Goal: Task Accomplishment & Management: Manage account settings

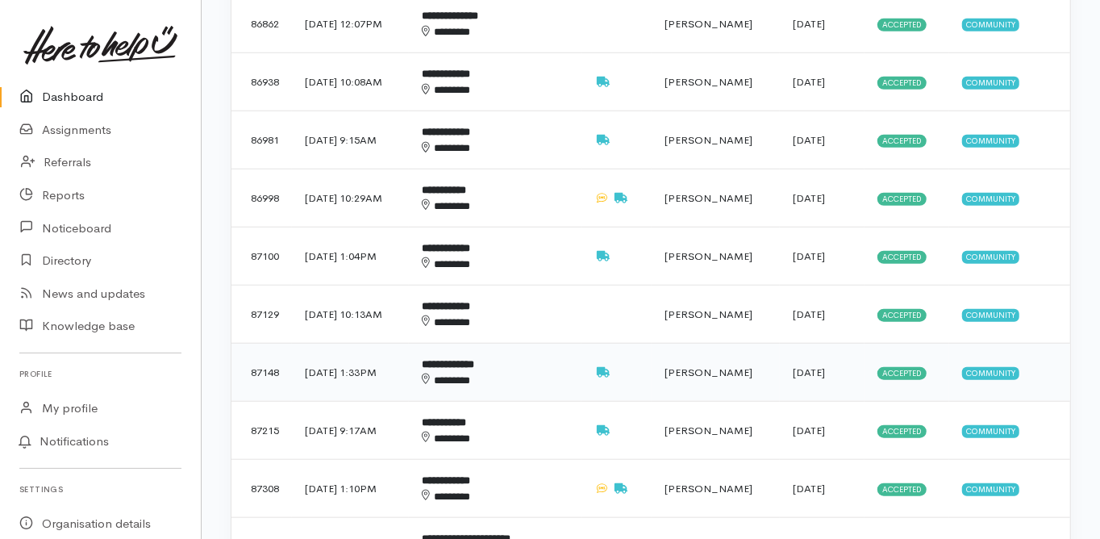
scroll to position [839, 0]
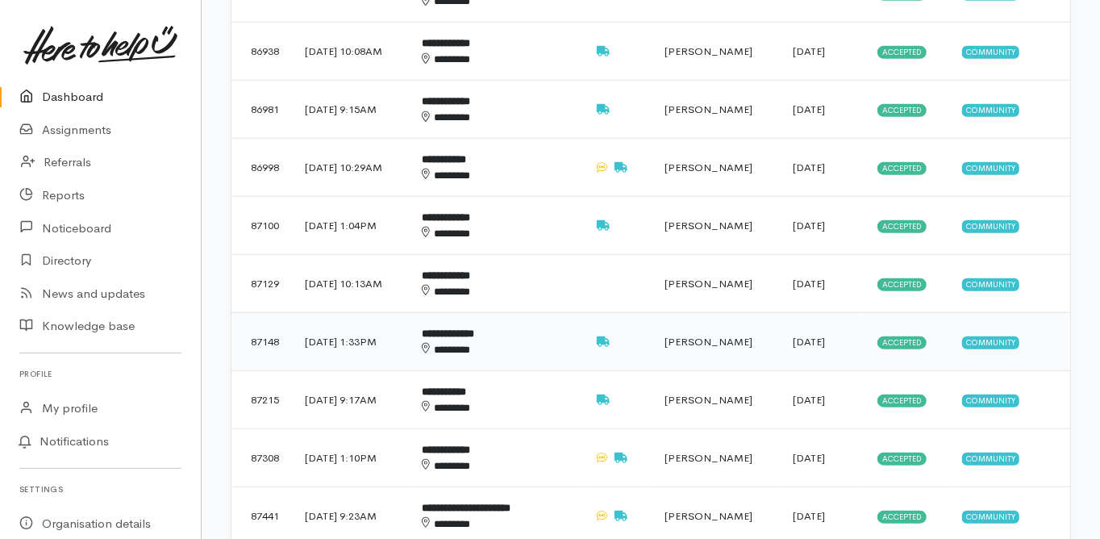
click at [474, 328] on b "**********" at bounding box center [448, 333] width 52 height 10
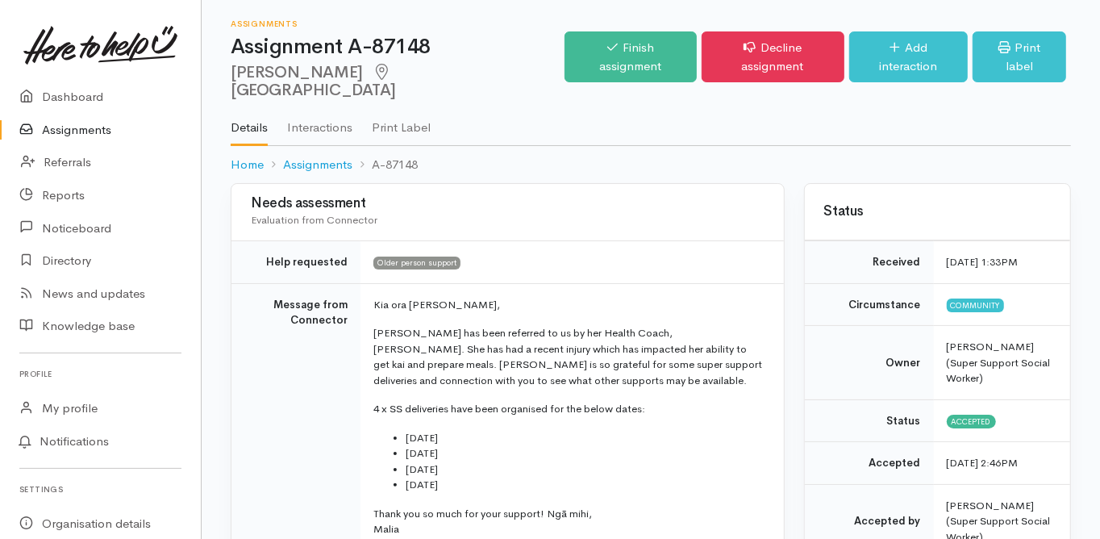
click at [253, 424] on td "Message from Connector" at bounding box center [296, 423] width 129 height 280
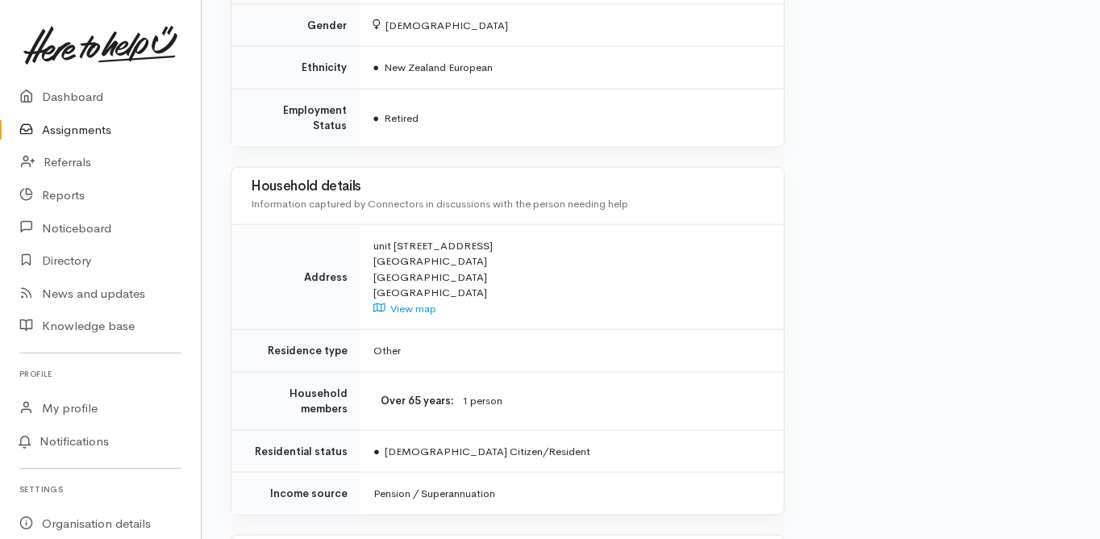
scroll to position [1367, 0]
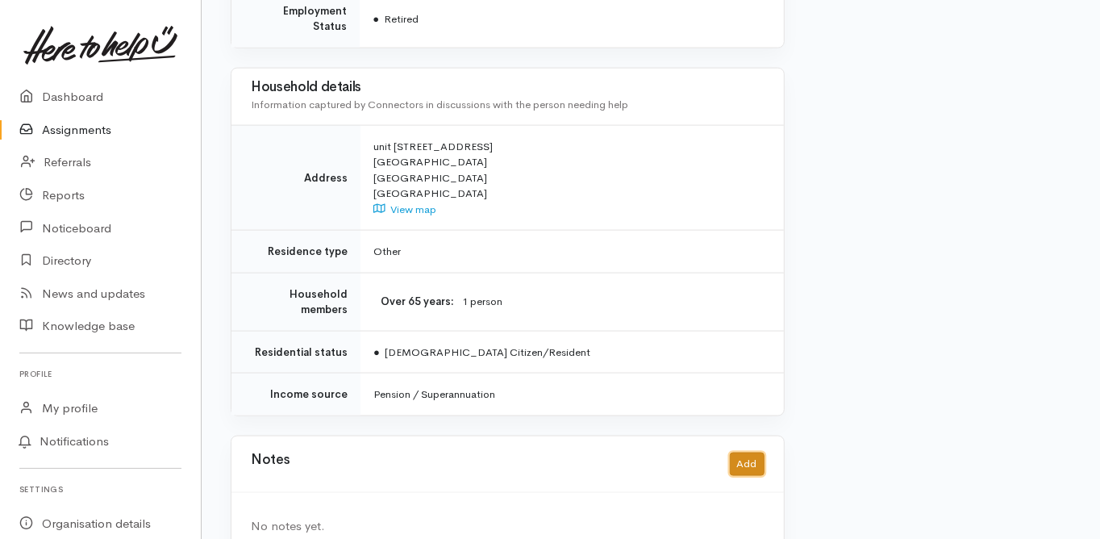
click at [741, 453] on button "Add" at bounding box center [747, 464] width 35 height 23
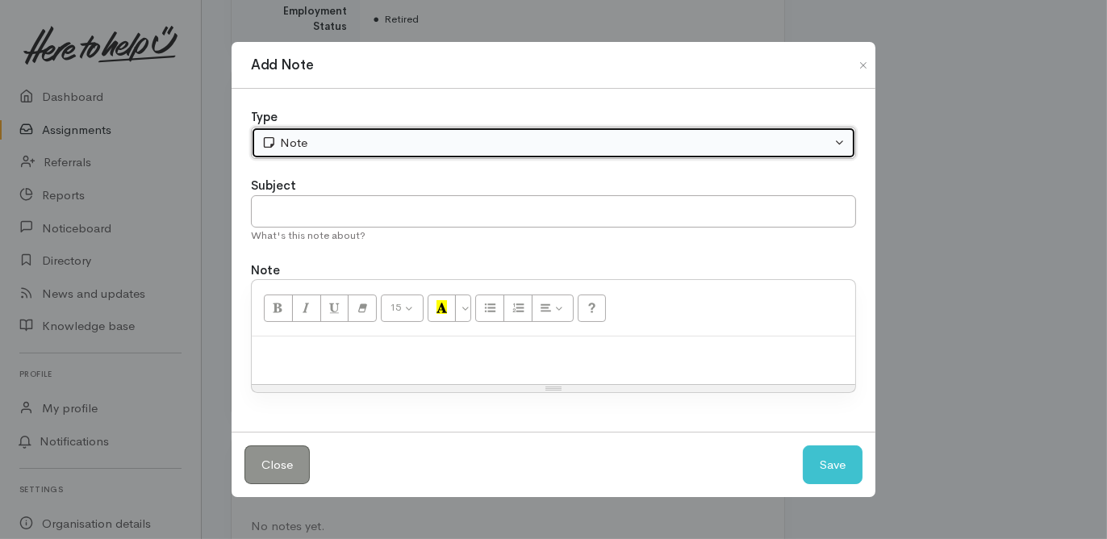
click at [310, 157] on button "Note" at bounding box center [553, 143] width 605 height 33
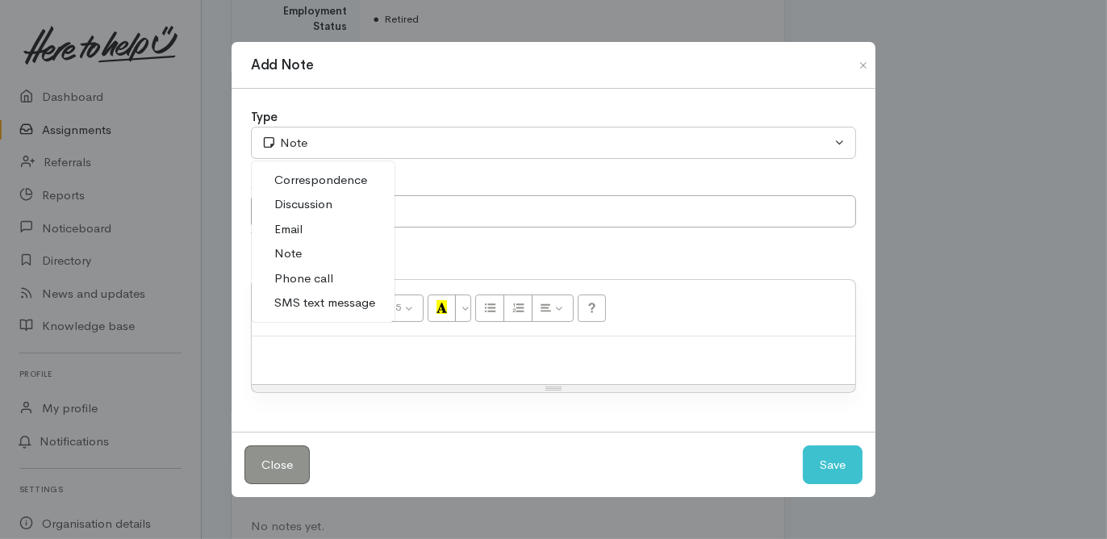
click at [294, 232] on span "Email" at bounding box center [288, 229] width 28 height 19
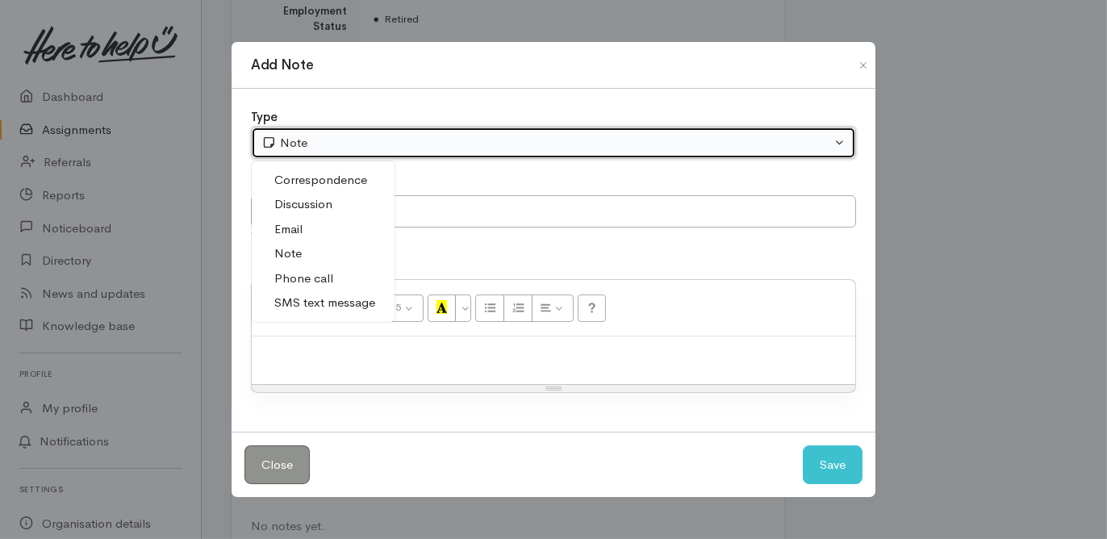
select select "2"
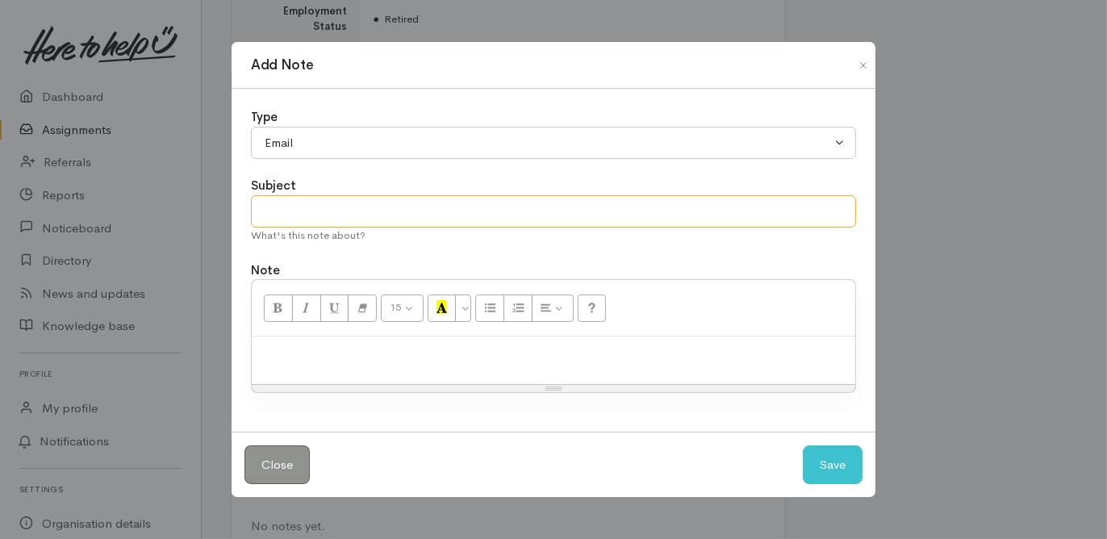
click at [294, 207] on input "text" at bounding box center [553, 211] width 605 height 33
type input "Msg from Foodbank"
click at [290, 343] on div at bounding box center [553, 360] width 603 height 48
paste div
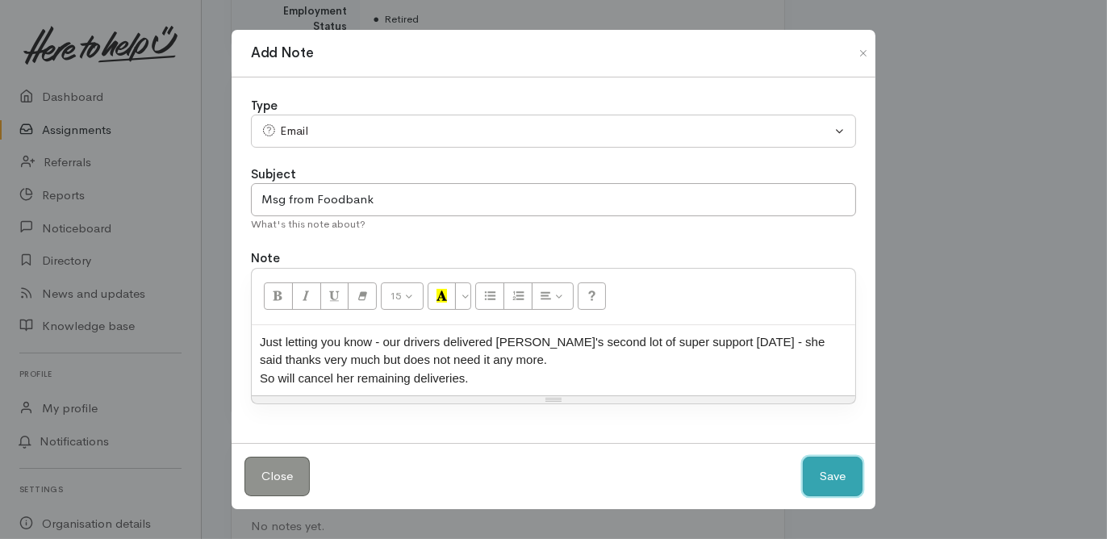
click at [816, 475] on button "Save" at bounding box center [833, 477] width 60 height 40
select select "1"
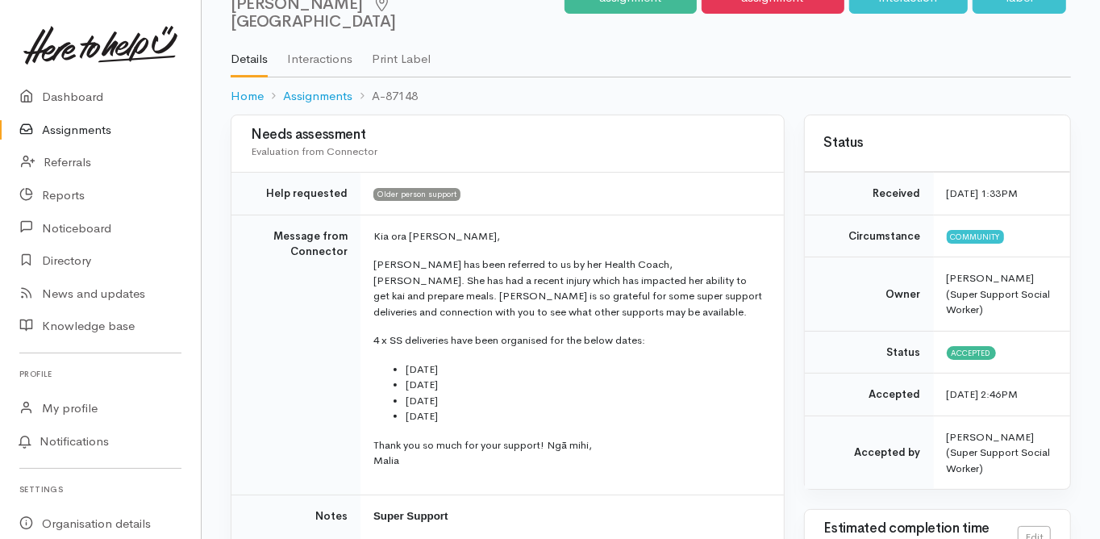
scroll to position [0, 0]
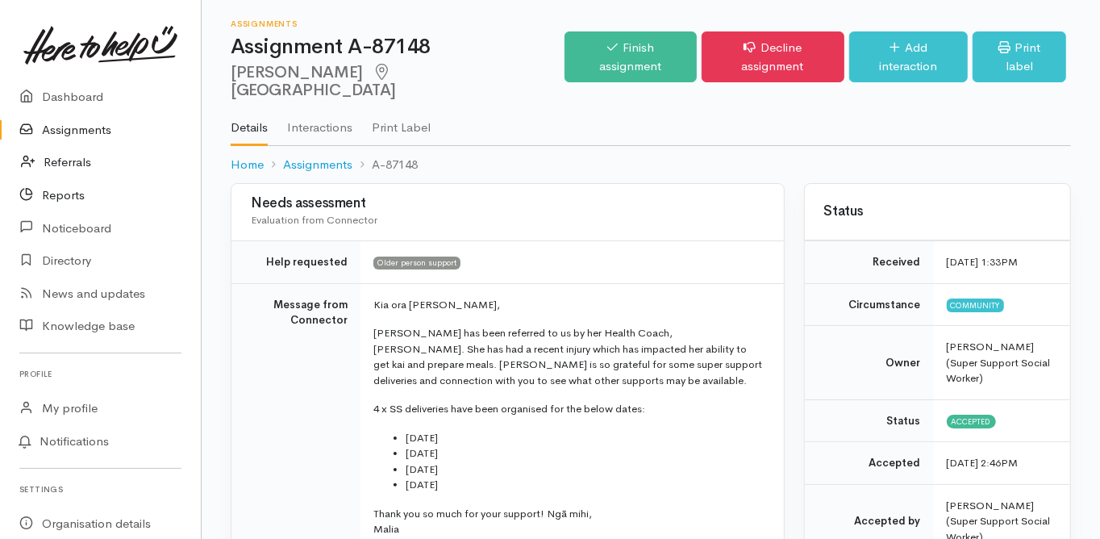
drag, startPoint x: 136, startPoint y: 187, endPoint x: 125, endPoint y: 171, distance: 19.7
drag, startPoint x: 125, startPoint y: 171, endPoint x: 211, endPoint y: 106, distance: 107.6
click at [211, 106] on div "Assignments Assignment A-87148 Dorothy Waide Tauranga Options Finish assignment" at bounding box center [651, 91] width 899 height 183
click at [77, 93] on link "Dashboard" at bounding box center [100, 97] width 201 height 33
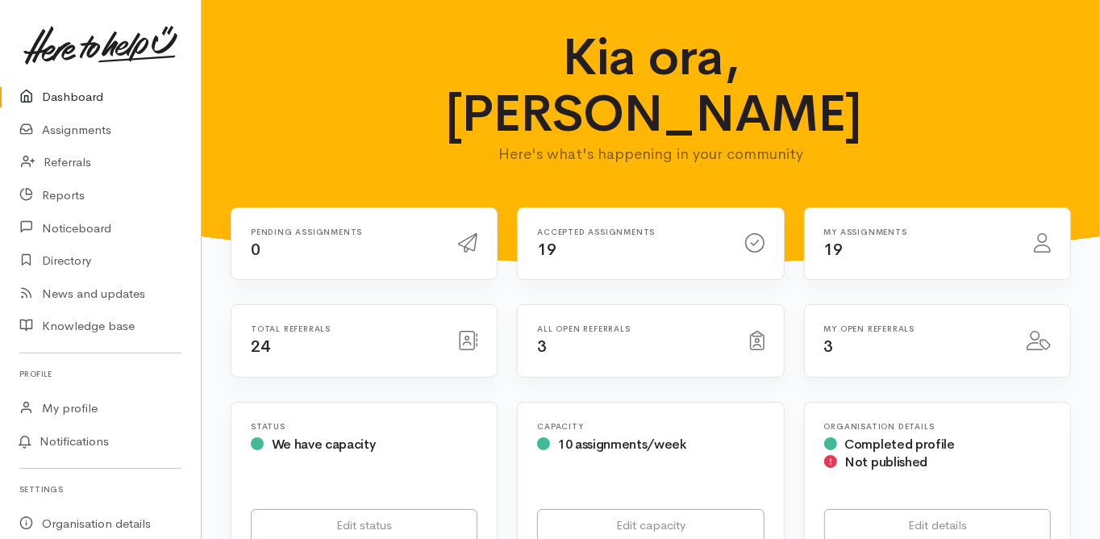
click at [81, 94] on link "Dashboard" at bounding box center [100, 97] width 201 height 33
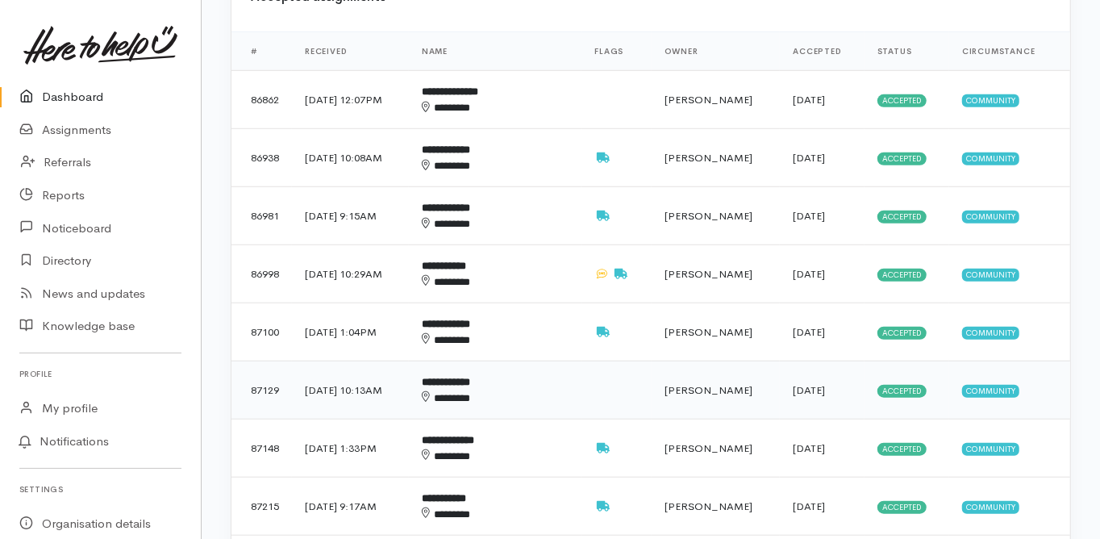
scroll to position [774, 0]
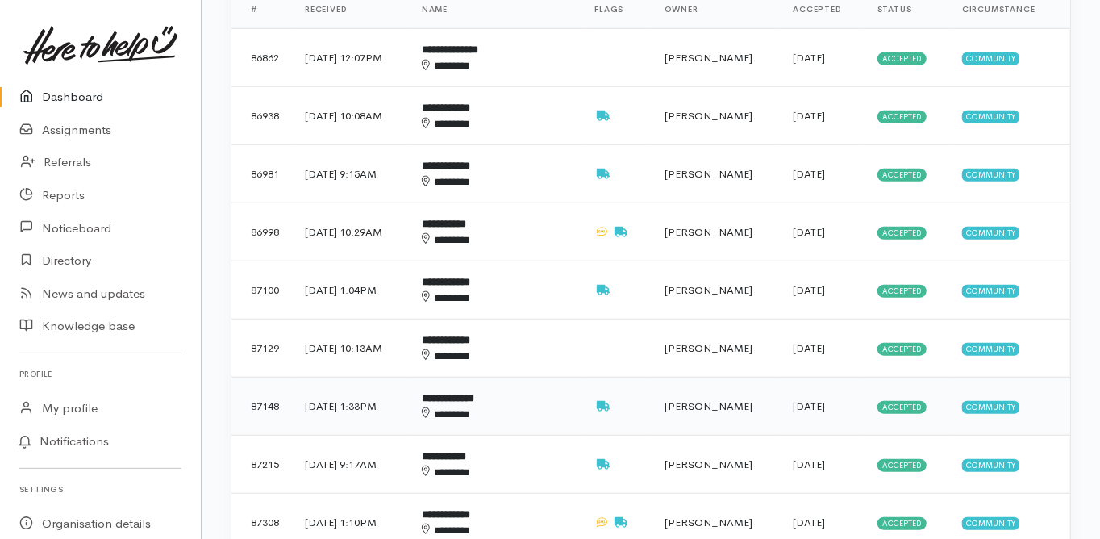
click at [472, 393] on b "**********" at bounding box center [448, 398] width 52 height 10
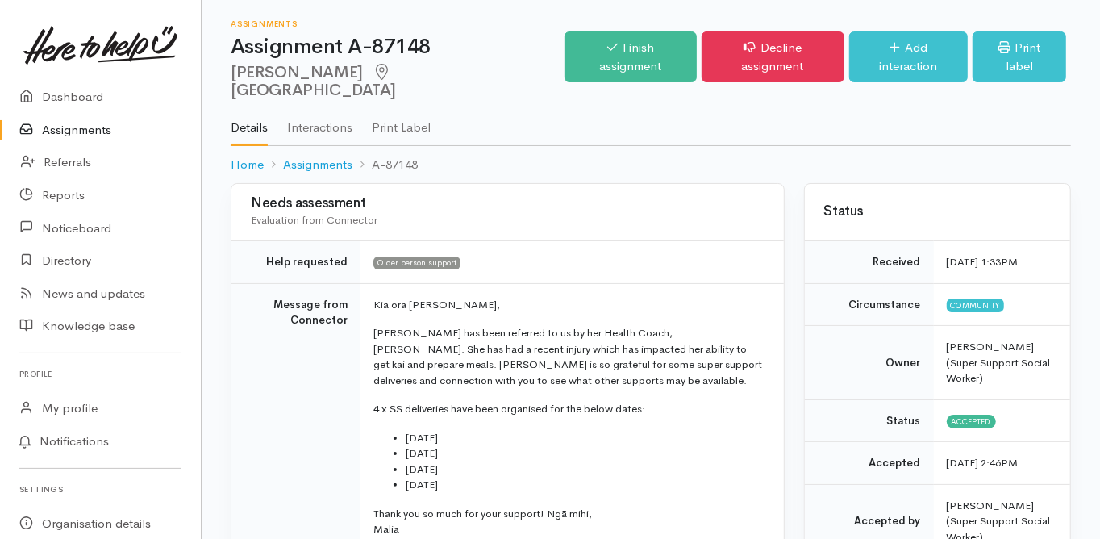
click at [281, 375] on td "Message from Connector" at bounding box center [296, 423] width 129 height 280
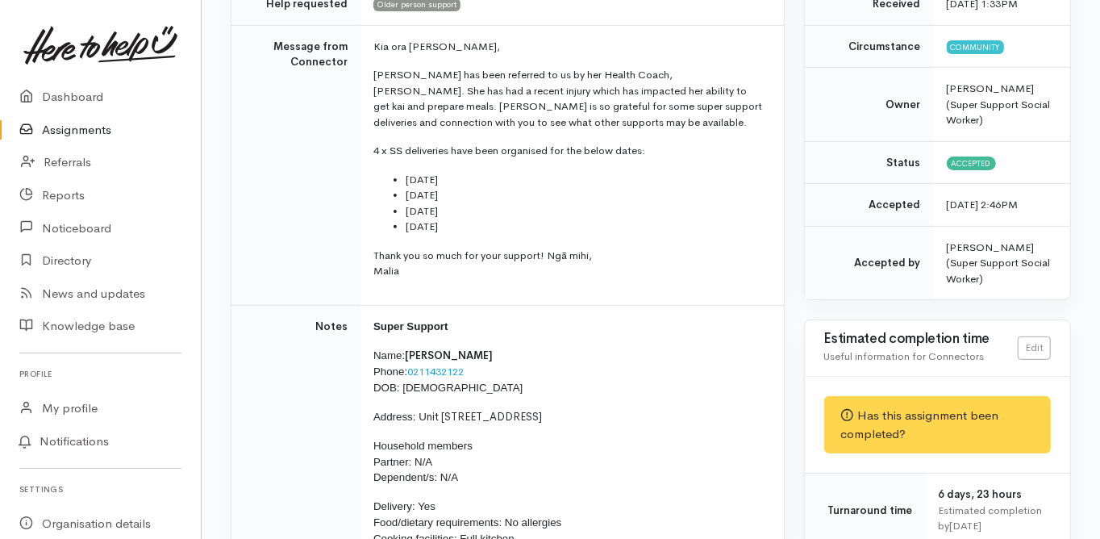
scroll to position [323, 0]
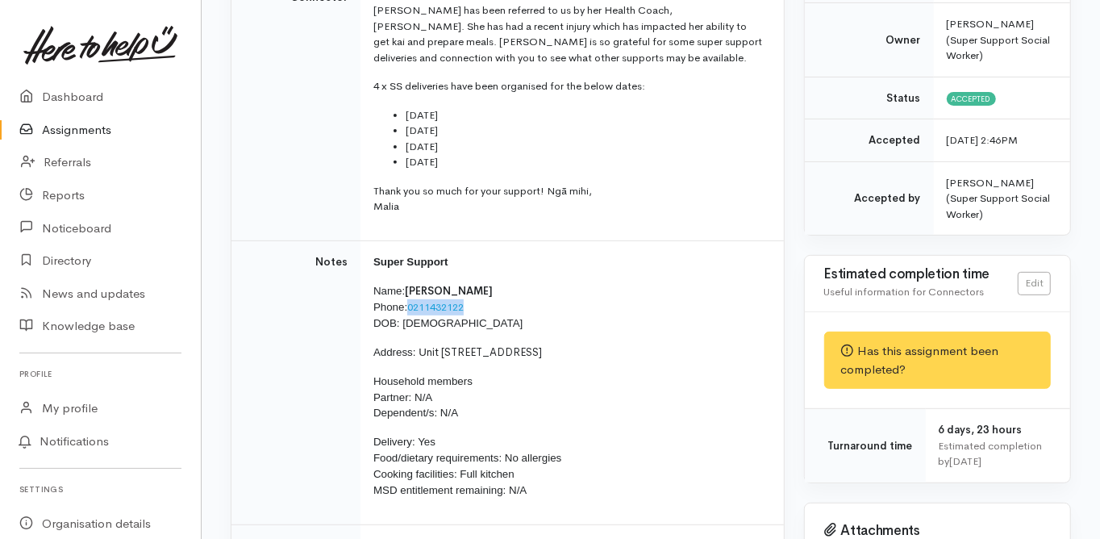
drag, startPoint x: 473, startPoint y: 286, endPoint x: 411, endPoint y: 288, distance: 62.1
click at [411, 288] on p "Name: Dorothy Waide Phone: 0211432122 DOB: 20/04/1955" at bounding box center [569, 307] width 391 height 48
copy link "0211432122"
drag, startPoint x: 417, startPoint y: 332, endPoint x: 665, endPoint y: 339, distance: 247.8
click at [665, 344] on p "Address: U nit 619/61 Golden Sands Drive, Papamoa Beach" at bounding box center [569, 352] width 391 height 16
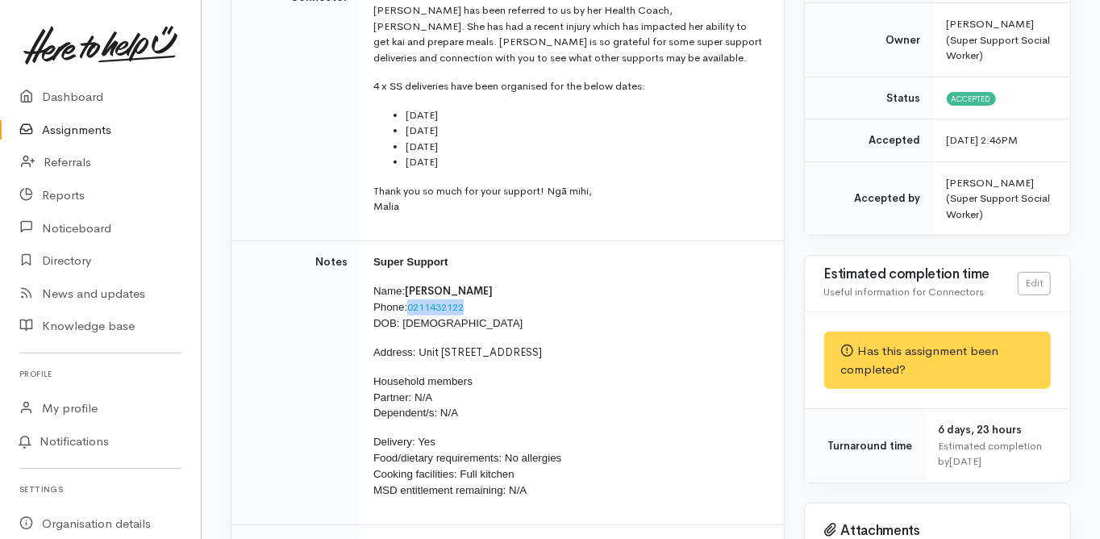
copy p "U nit 619/61 Golden Sands Drive, Papamoa Beach"
drag, startPoint x: 461, startPoint y: 302, endPoint x: 402, endPoint y: 306, distance: 59.8
click at [402, 306] on p "Name: Dorothy Waide Phone: 0211432122 DOB: 20/04/1955" at bounding box center [569, 307] width 391 height 48
copy span "20/04/1955"
click at [302, 371] on td "Notes" at bounding box center [296, 382] width 129 height 285
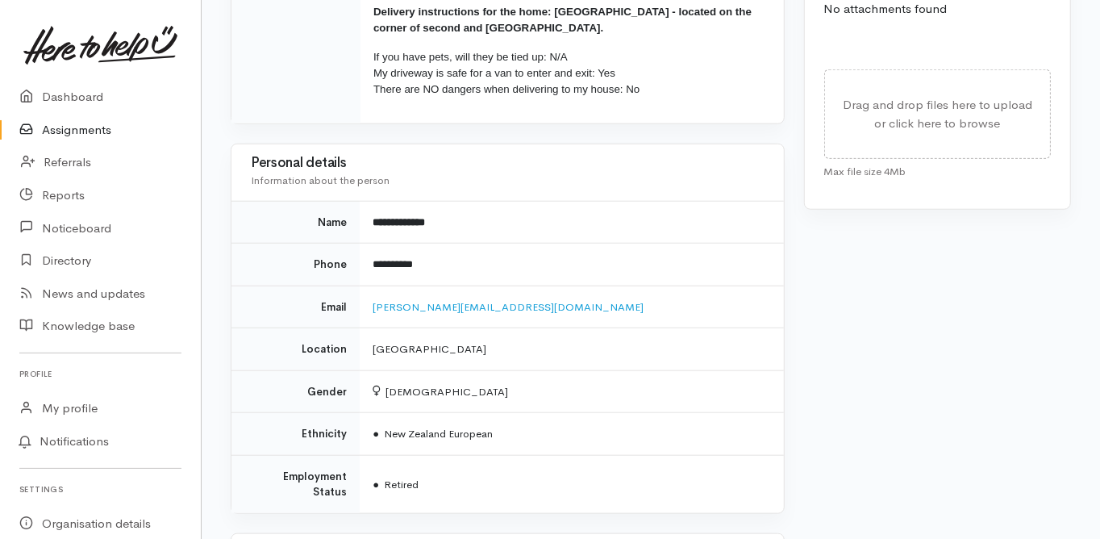
scroll to position [904, 0]
drag, startPoint x: 492, startPoint y: 285, endPoint x: 371, endPoint y: 297, distance: 121.6
click at [371, 298] on td "dorothy@babyhelp.co.nz" at bounding box center [572, 305] width 424 height 43
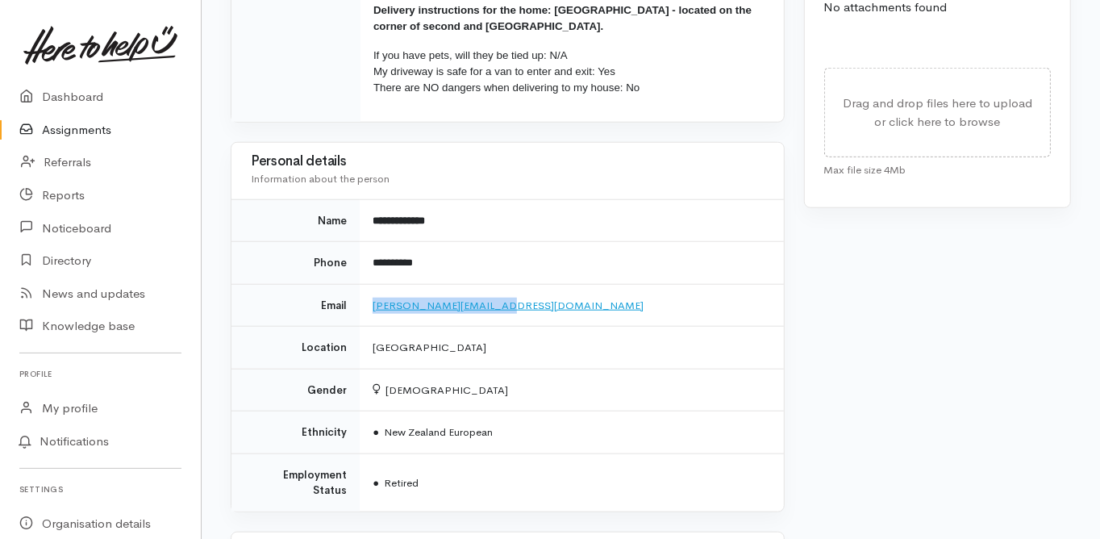
copy link "dorothy@babyhelp.co.nz"
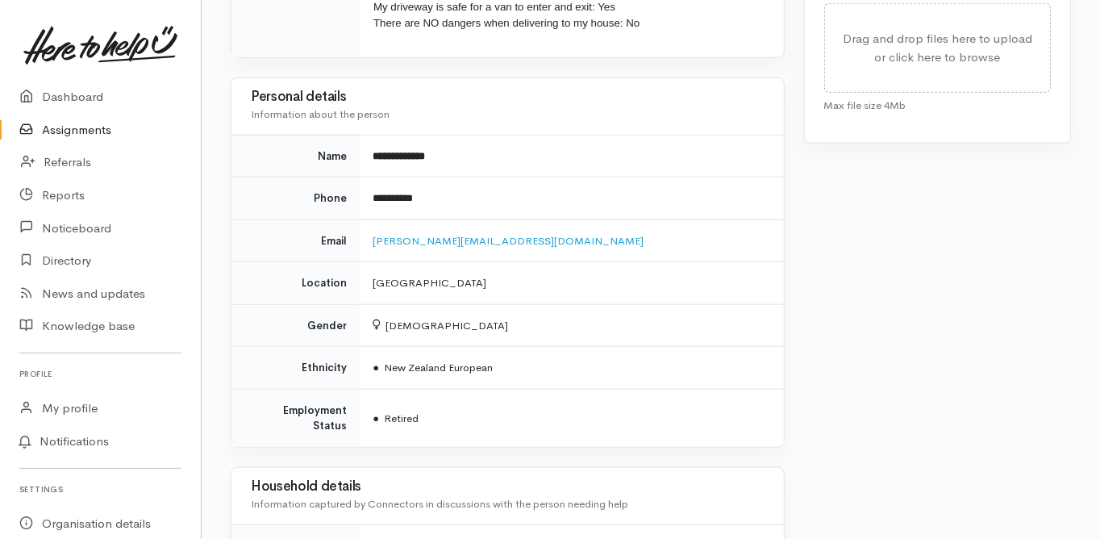
click at [228, 350] on div "Needs assessment Evaluation from Connector Help requested Older person support …" at bounding box center [508, 145] width 574 height 1860
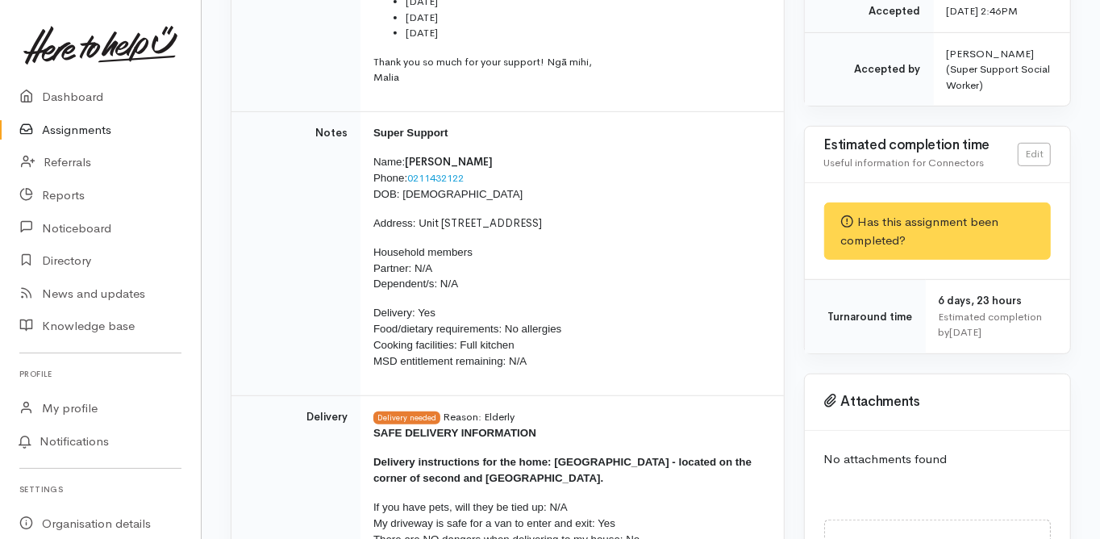
scroll to position [0, 0]
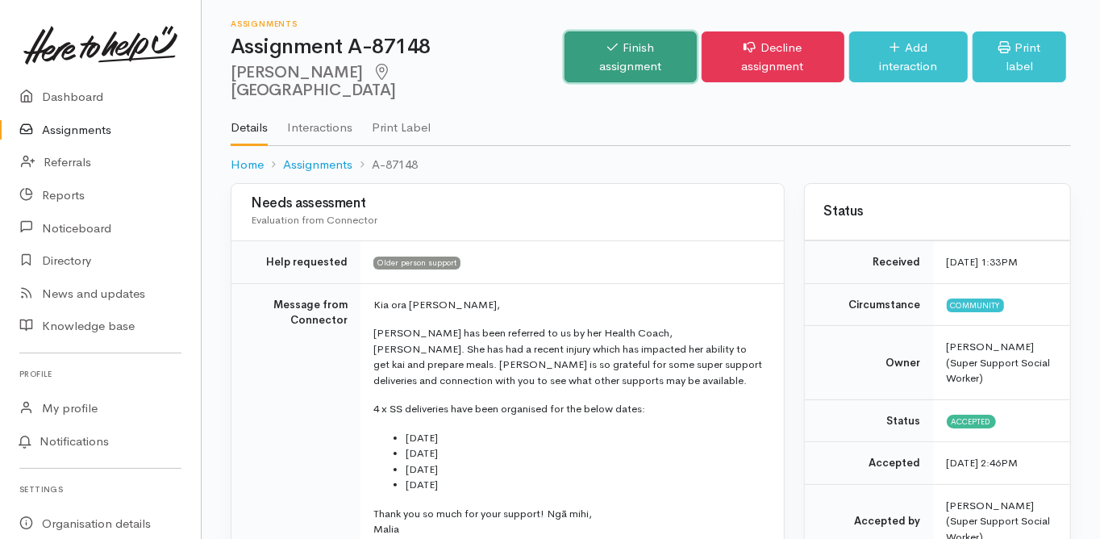
click at [607, 45] on link "Finish assignment" at bounding box center [631, 56] width 132 height 51
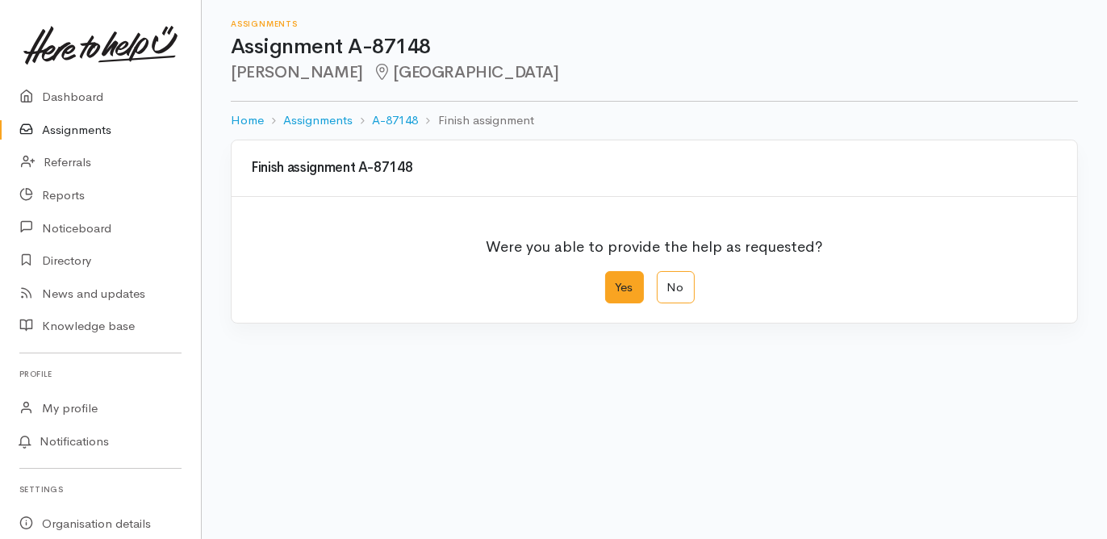
click at [621, 281] on label "Yes" at bounding box center [624, 287] width 39 height 33
click at [616, 281] on input "Yes" at bounding box center [610, 276] width 10 height 10
radio input "true"
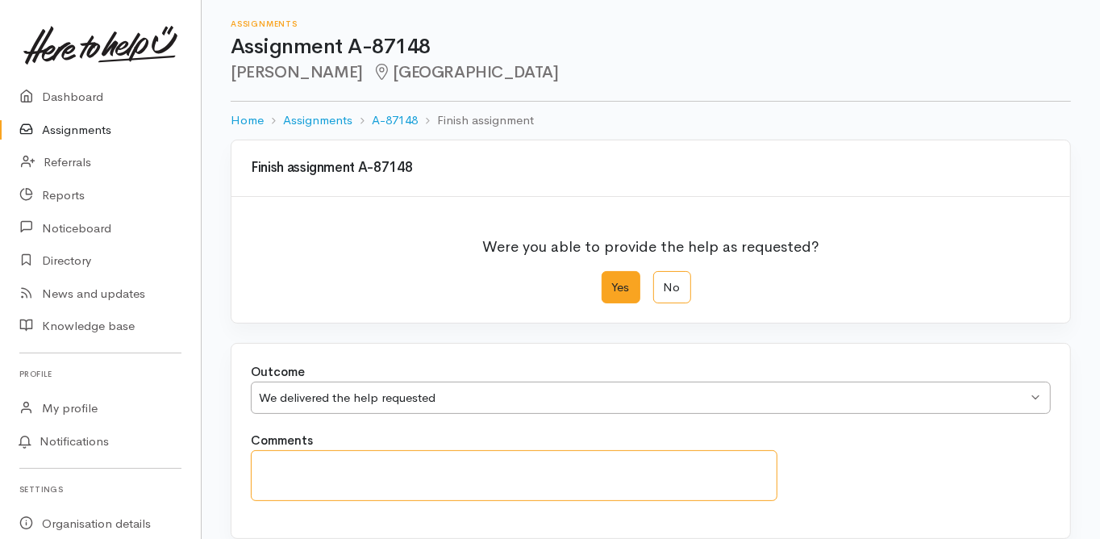
paste textarea "Kia ora Melissa, Just letting you know - our drivers delivered Dorothy's second…"
type textarea "Kia ora Melissa, Just letting you know - our drivers delivered Dorothy's second…"
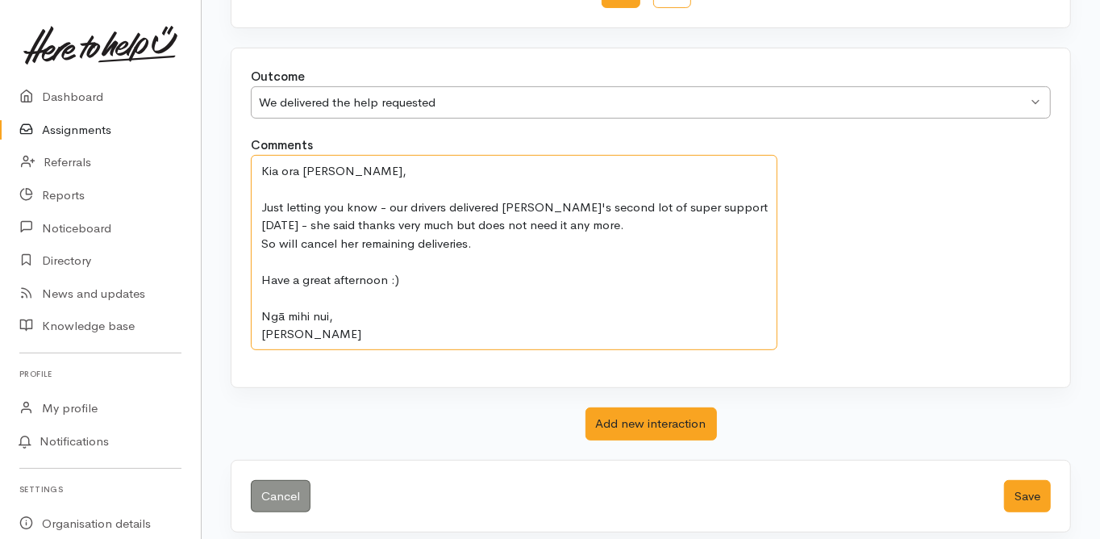
scroll to position [304, 0]
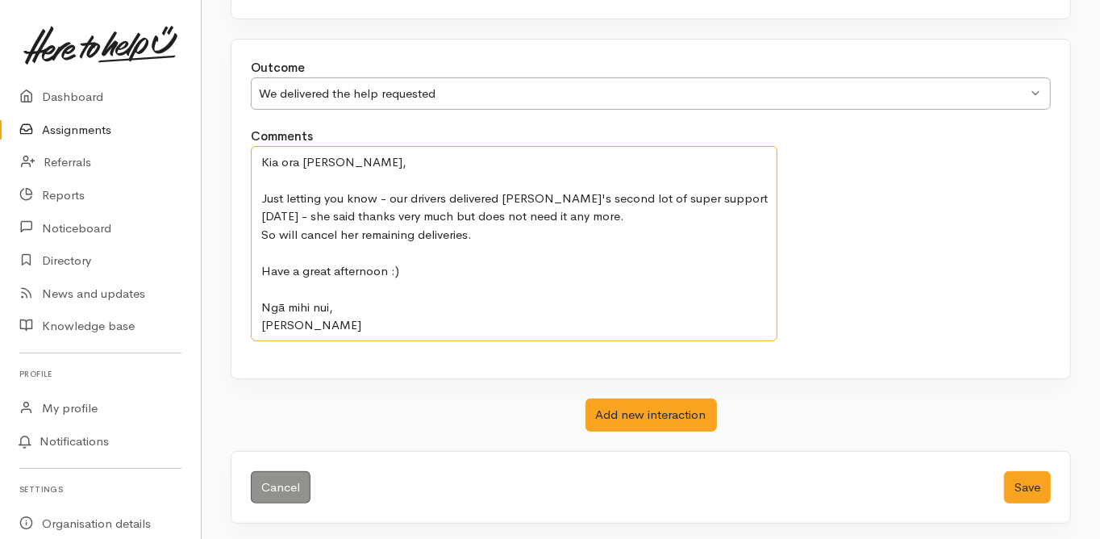
drag, startPoint x: 339, startPoint y: 328, endPoint x: 261, endPoint y: 137, distance: 206.3
click at [261, 137] on div "Comments Kia ora Melissa, Just letting you know - our drivers delivered Dorothy…" at bounding box center [514, 234] width 546 height 214
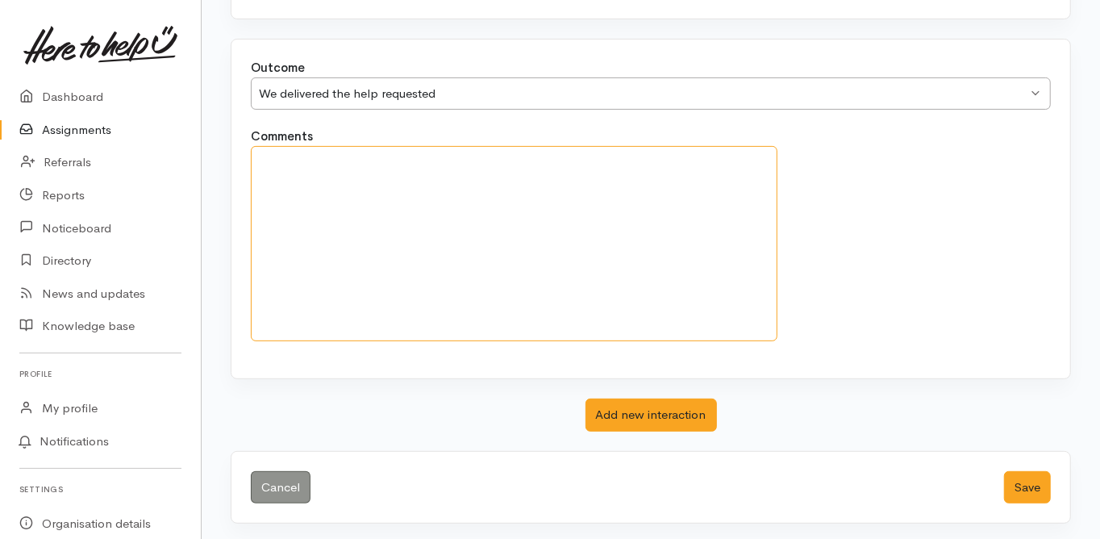
scroll to position [159, 0]
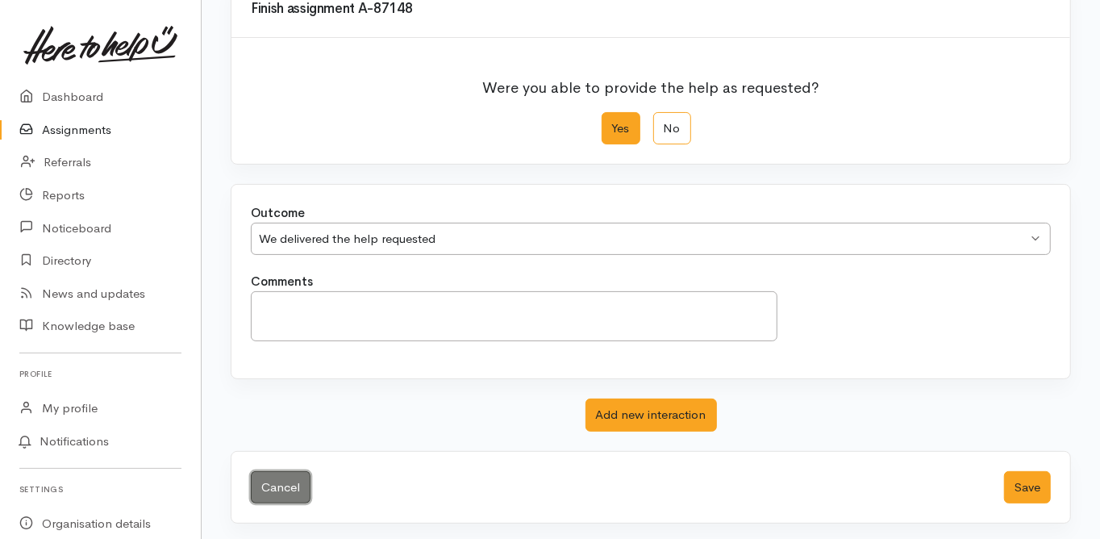
click at [285, 478] on link "Cancel" at bounding box center [281, 487] width 60 height 33
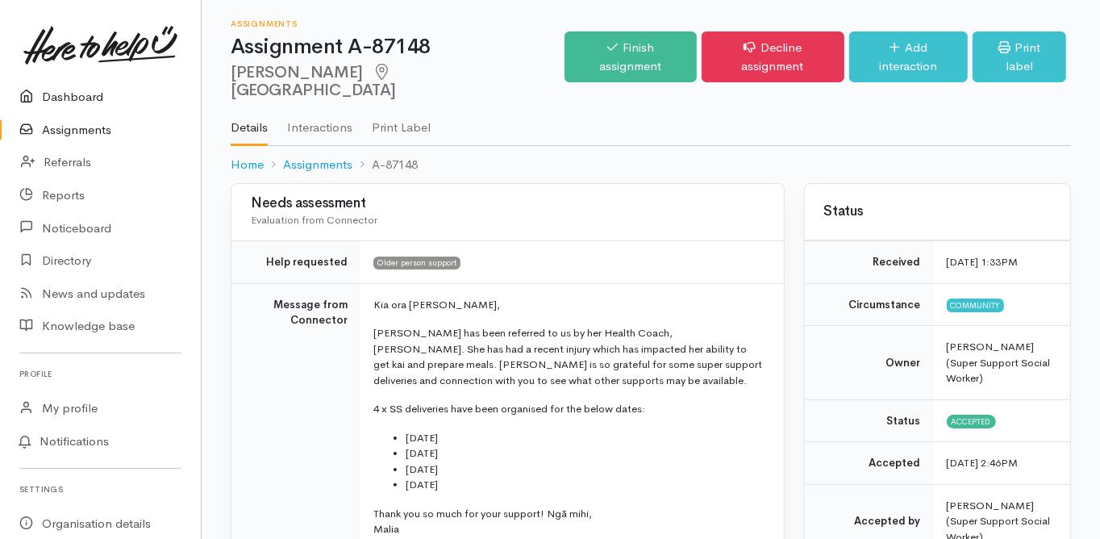
click at [61, 101] on link "Dashboard" at bounding box center [100, 97] width 201 height 33
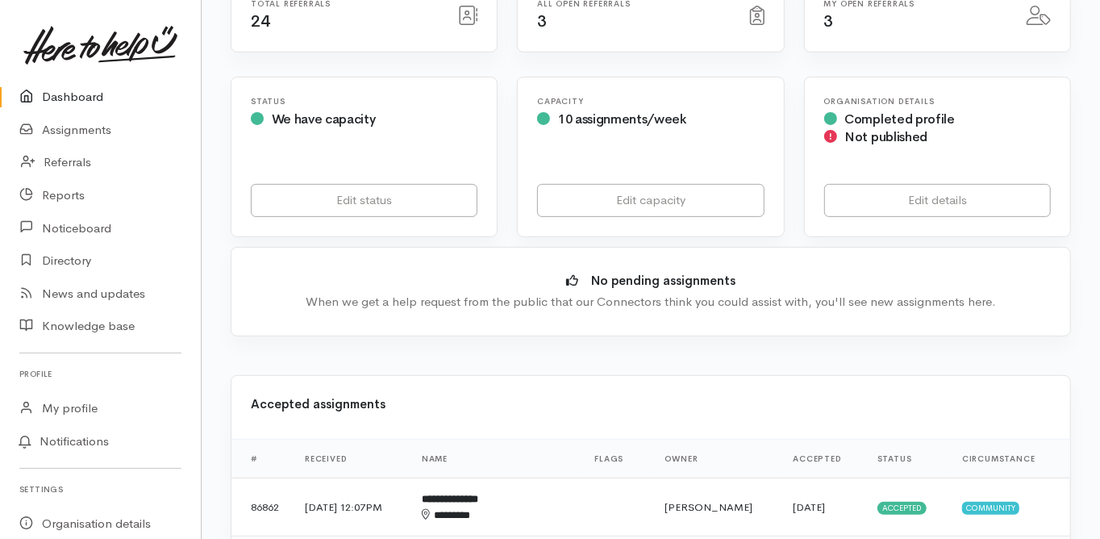
scroll to position [323, 0]
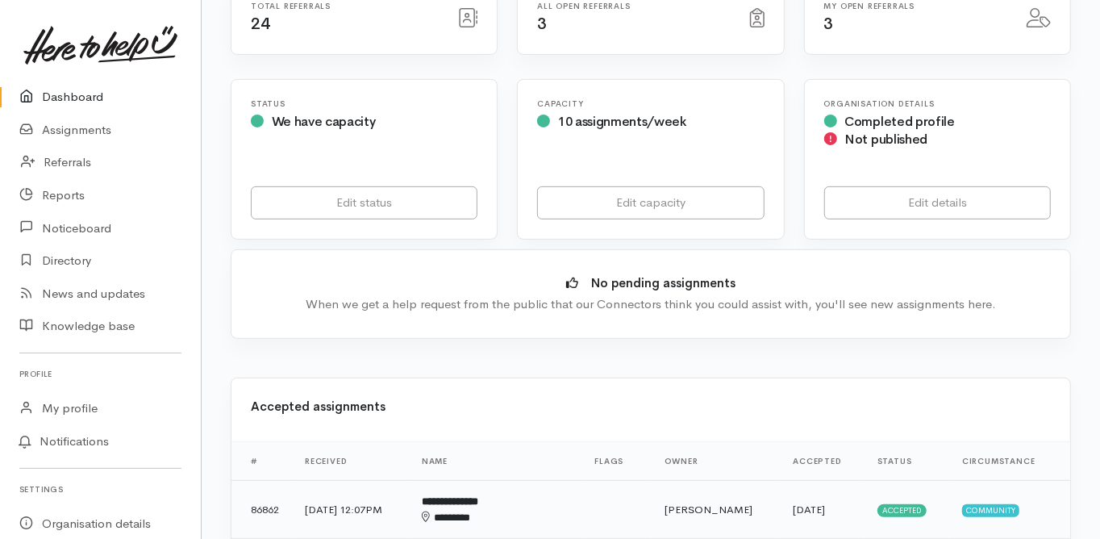
click at [478, 496] on b "**********" at bounding box center [450, 501] width 56 height 10
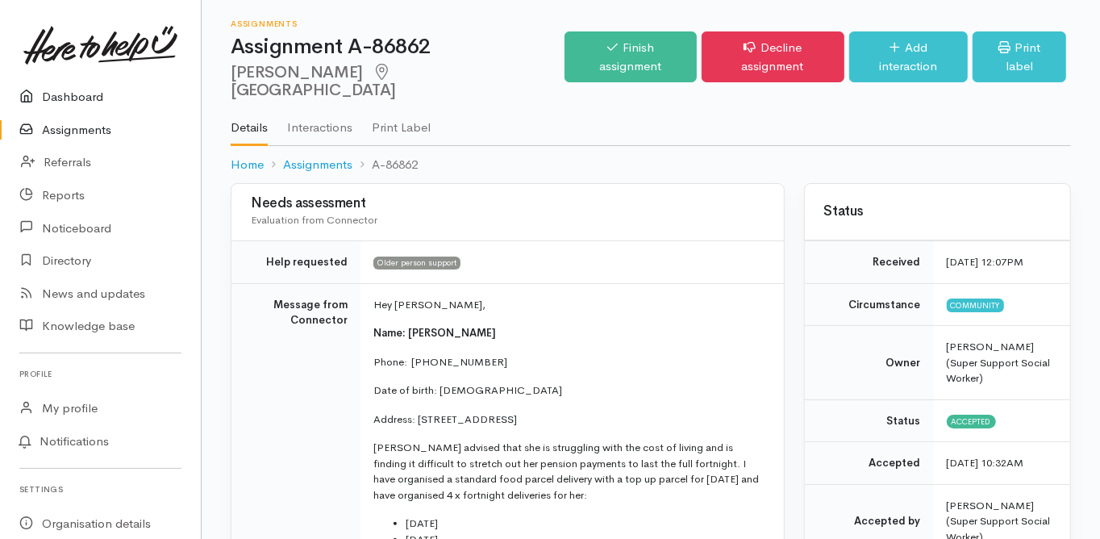
click at [73, 100] on link "Dashboard" at bounding box center [100, 97] width 201 height 33
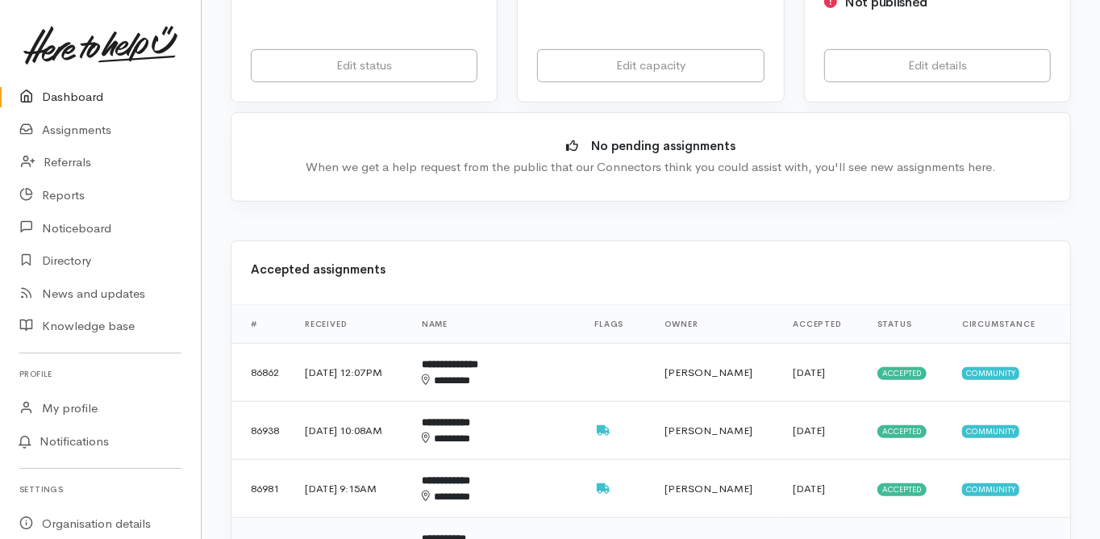
scroll to position [516, 0]
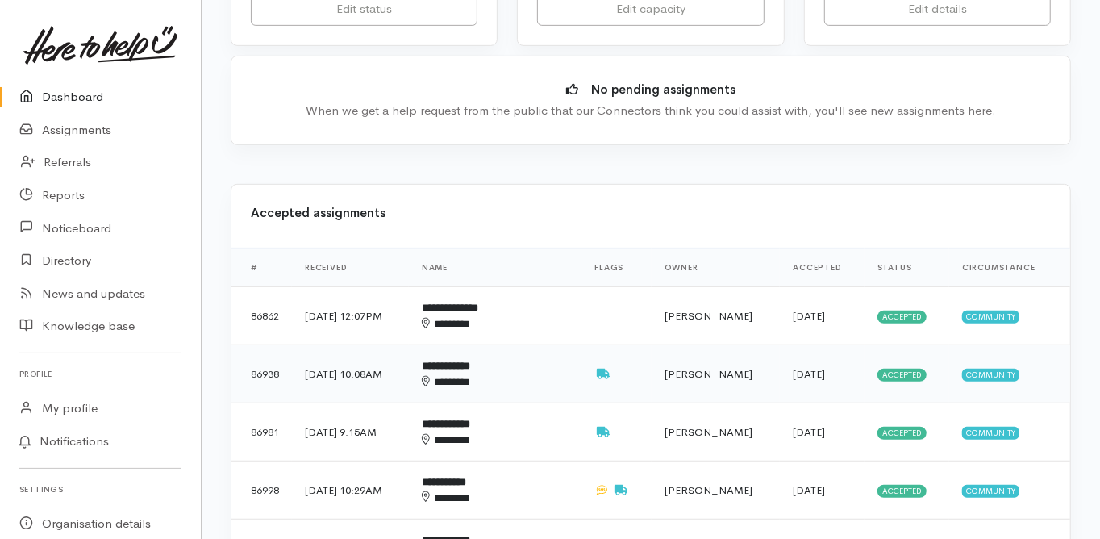
click at [470, 361] on b "**********" at bounding box center [446, 366] width 48 height 10
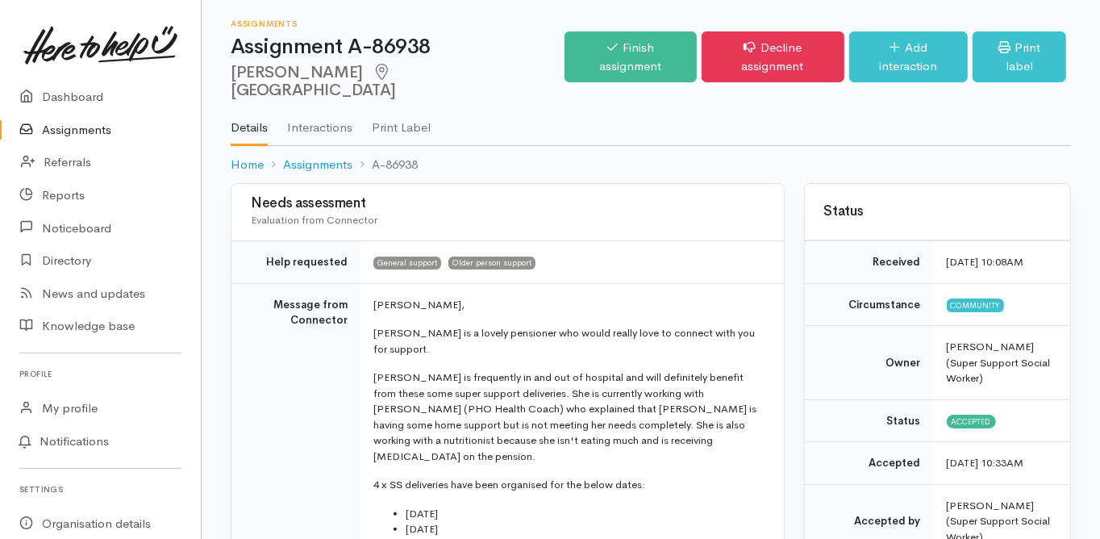
click at [255, 408] on td "Message from Connector" at bounding box center [296, 483] width 129 height 400
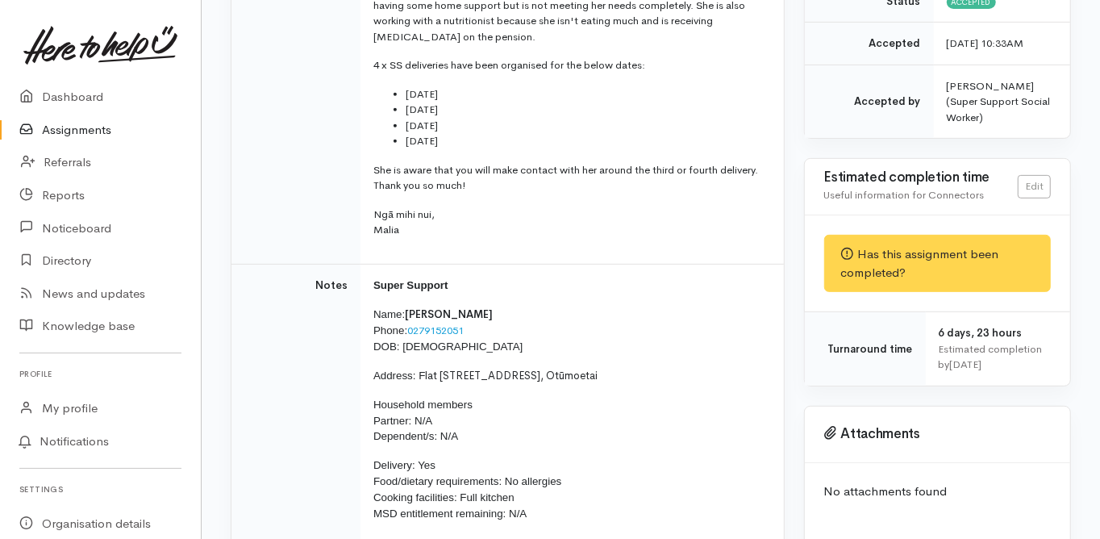
scroll to position [452, 0]
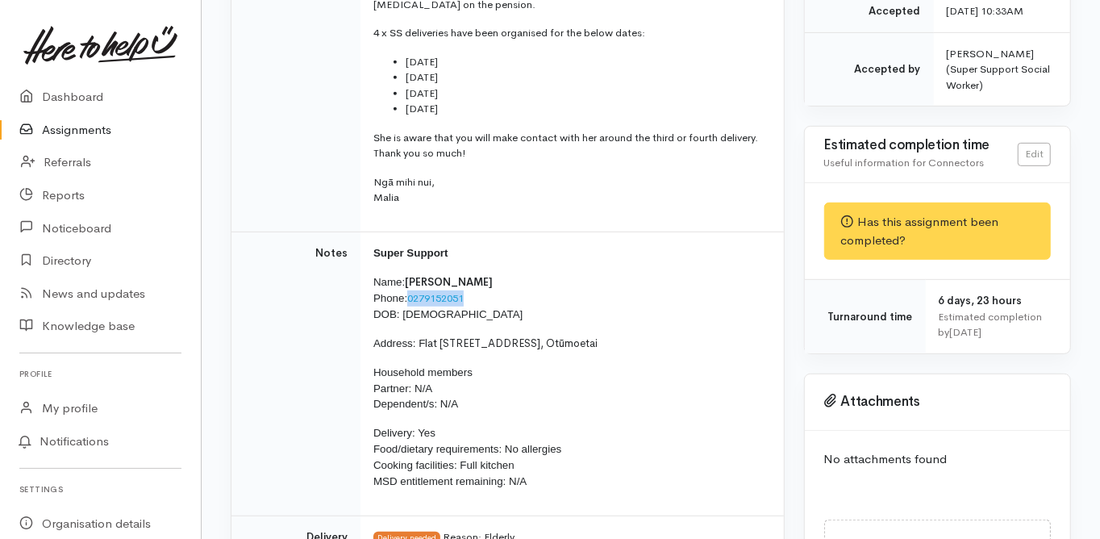
drag, startPoint x: 469, startPoint y: 265, endPoint x: 410, endPoint y: 261, distance: 59.0
click at [410, 291] on link "0279152051" at bounding box center [435, 298] width 56 height 14
copy link "0279152051"
drag, startPoint x: 457, startPoint y: 281, endPoint x: 403, endPoint y: 283, distance: 54.9
click at [403, 283] on p "Name: [PERSON_NAME] Phone: [PHONE_NUMBER] DOB: [DEMOGRAPHIC_DATA]" at bounding box center [569, 298] width 391 height 48
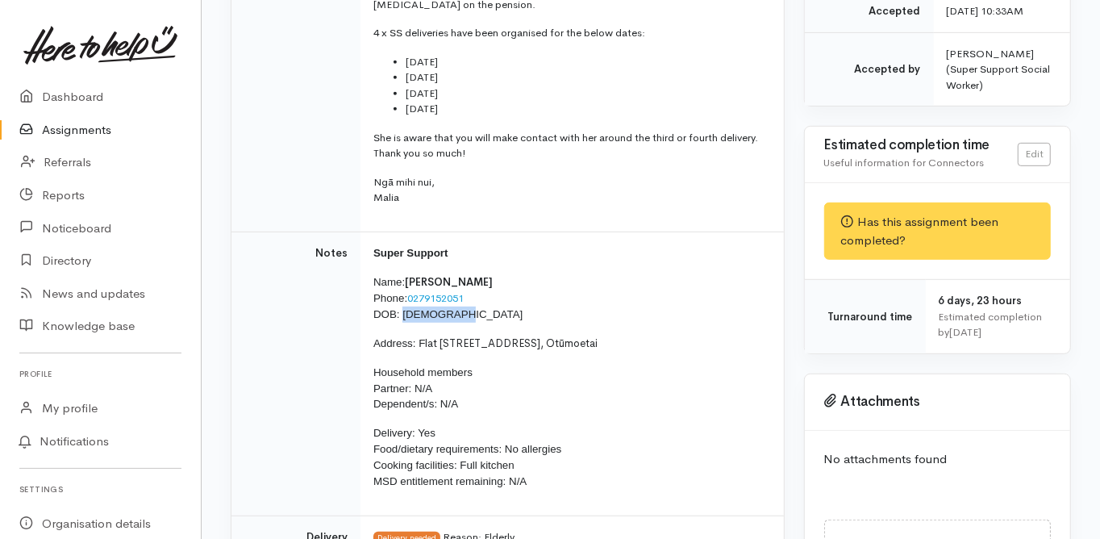
copy span "[DATE]"
drag, startPoint x: 417, startPoint y: 307, endPoint x: 601, endPoint y: 313, distance: 184.0
click at [601, 336] on p "Address: F lat [STREET_ADDRESS]" at bounding box center [569, 344] width 391 height 16
copy p "F lat [STREET_ADDRESS], Otūmoetai"
click at [252, 403] on td "Notes" at bounding box center [296, 374] width 129 height 285
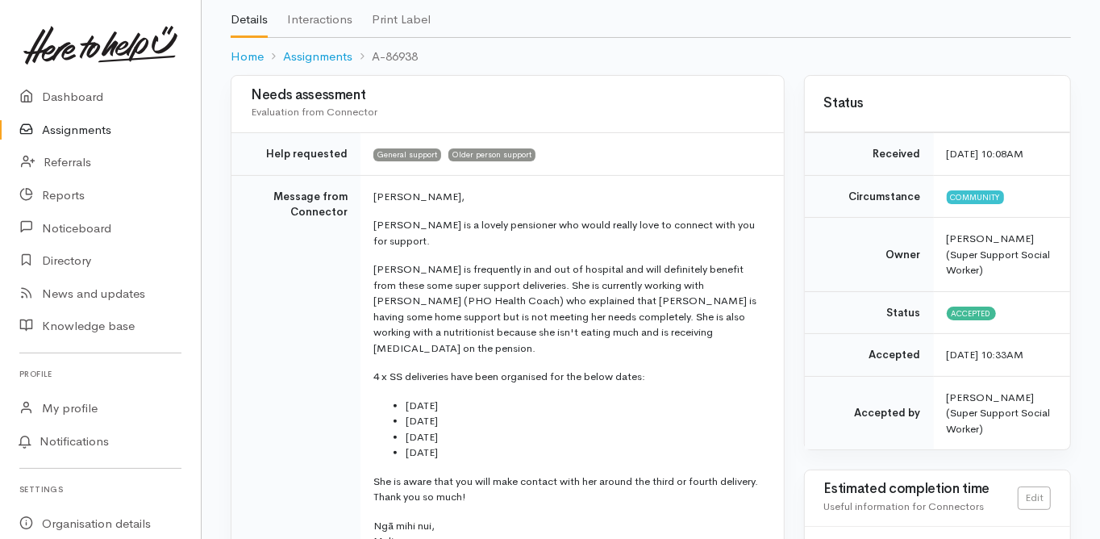
scroll to position [0, 0]
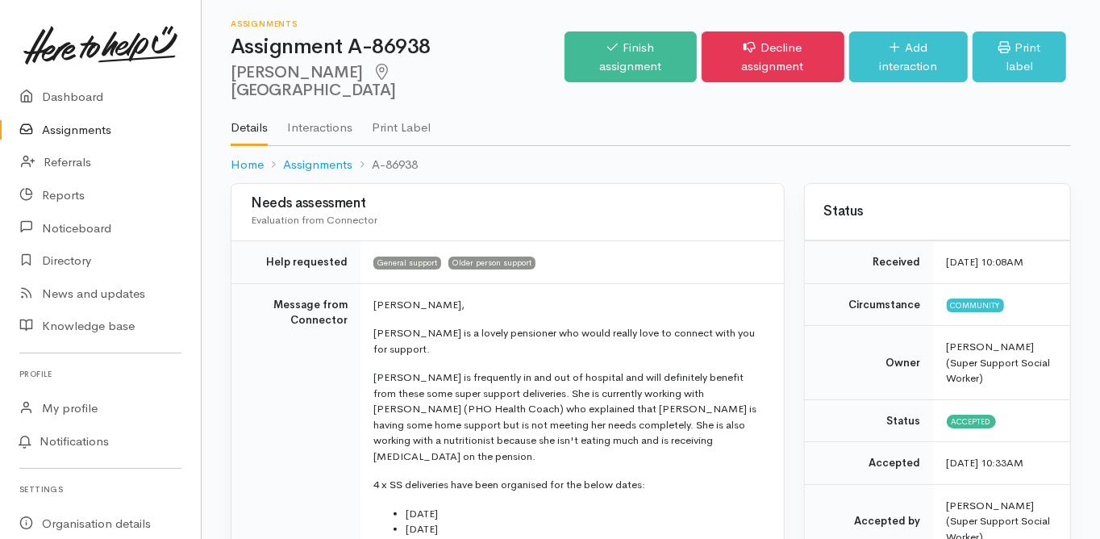
click at [276, 413] on td "Message from Connector" at bounding box center [296, 483] width 129 height 400
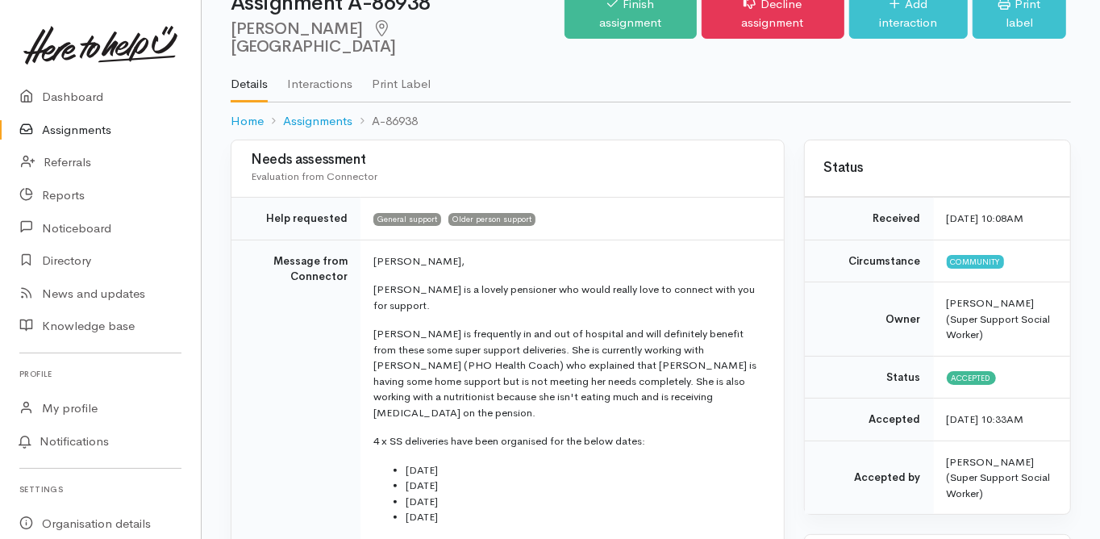
scroll to position [65, 0]
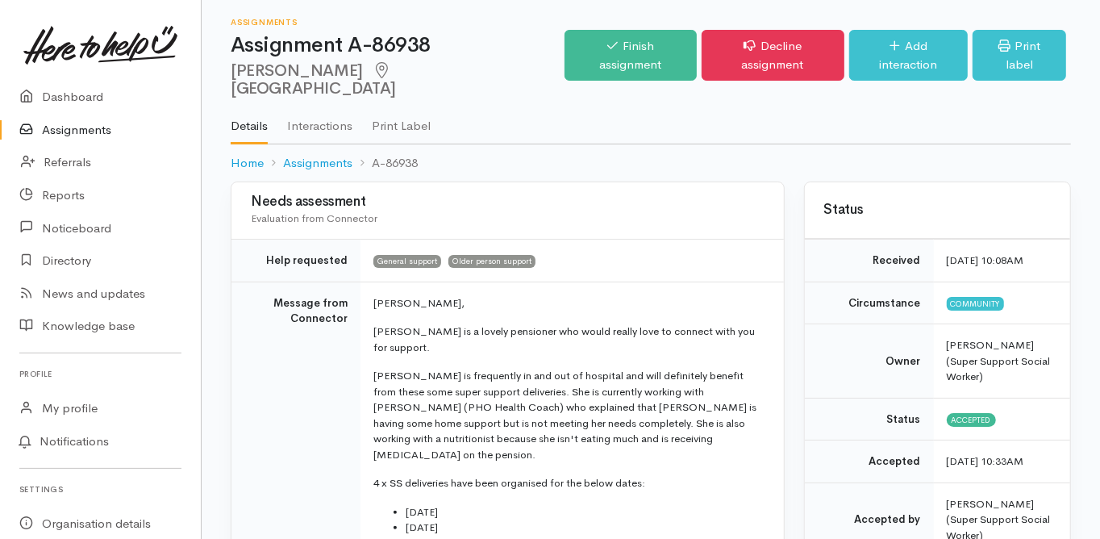
scroll to position [0, 0]
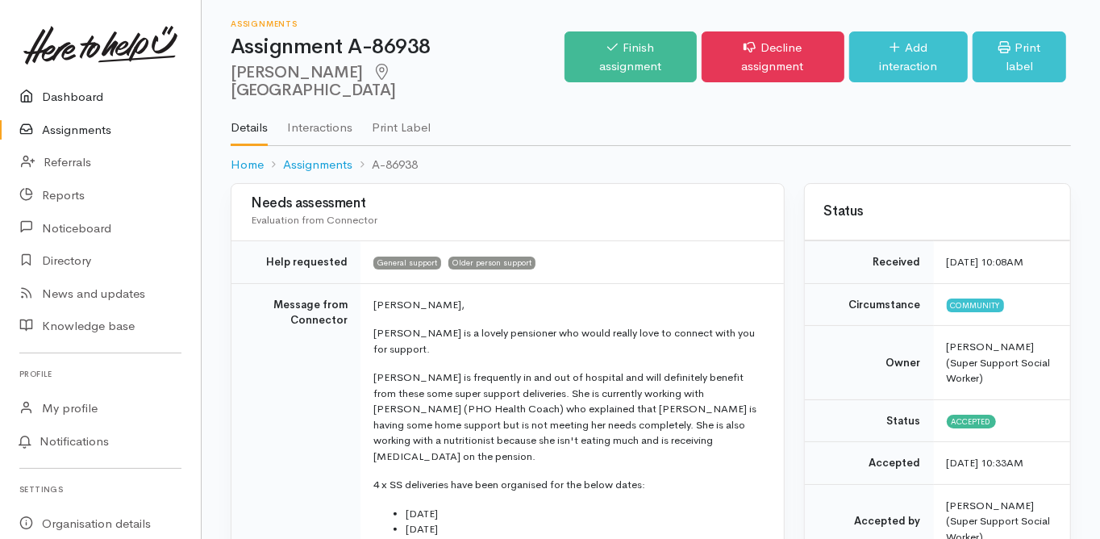
click at [83, 94] on link "Dashboard" at bounding box center [100, 97] width 201 height 33
